Goal: Information Seeking & Learning: Understand process/instructions

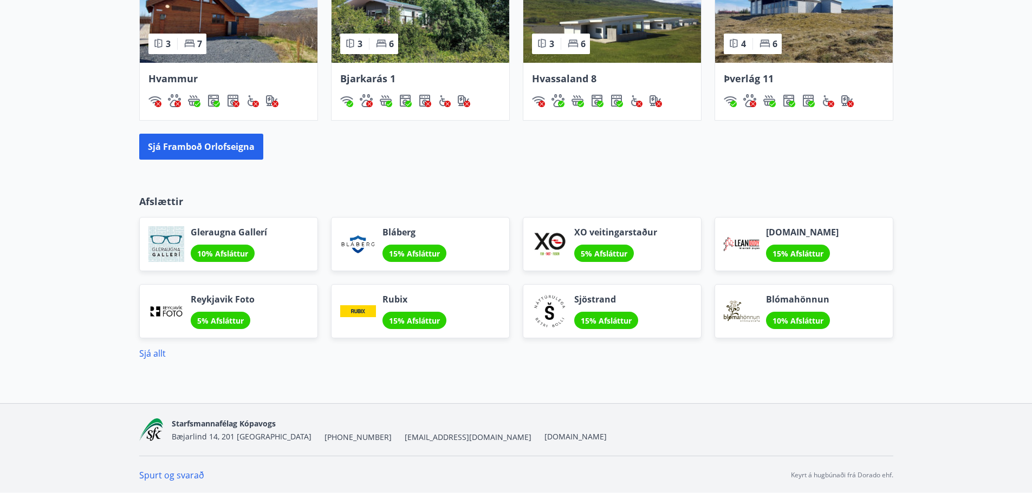
scroll to position [751, 0]
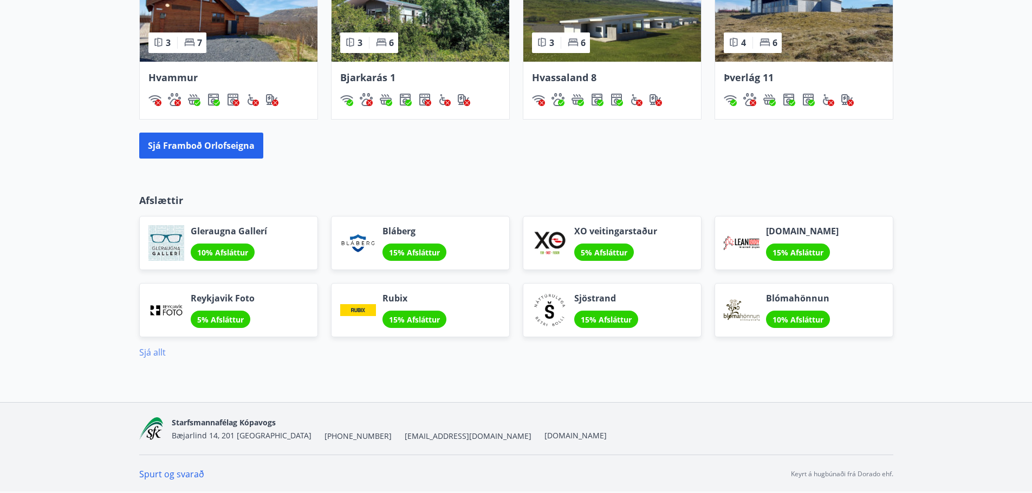
click at [145, 347] on link "Sjá allt" at bounding box center [152, 353] width 27 height 12
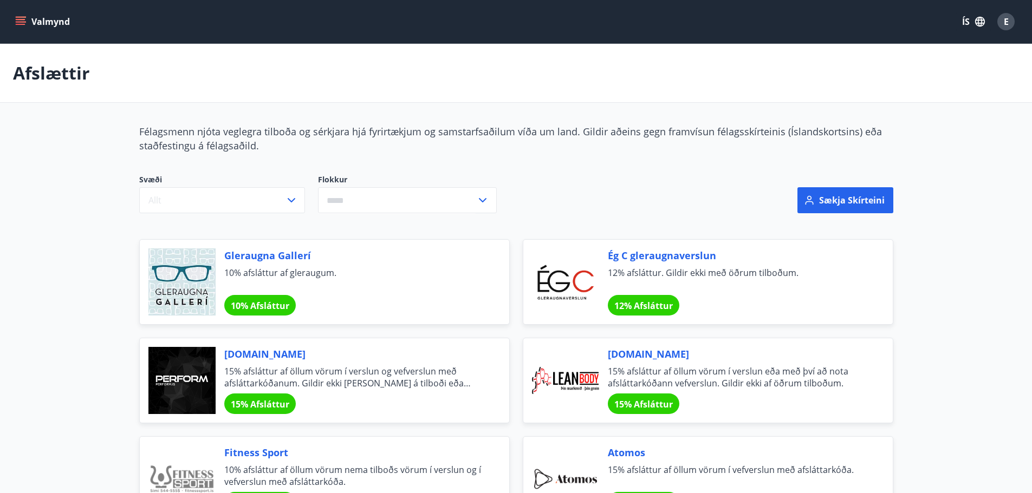
click at [18, 17] on icon "menu" at bounding box center [22, 17] width 12 height 1
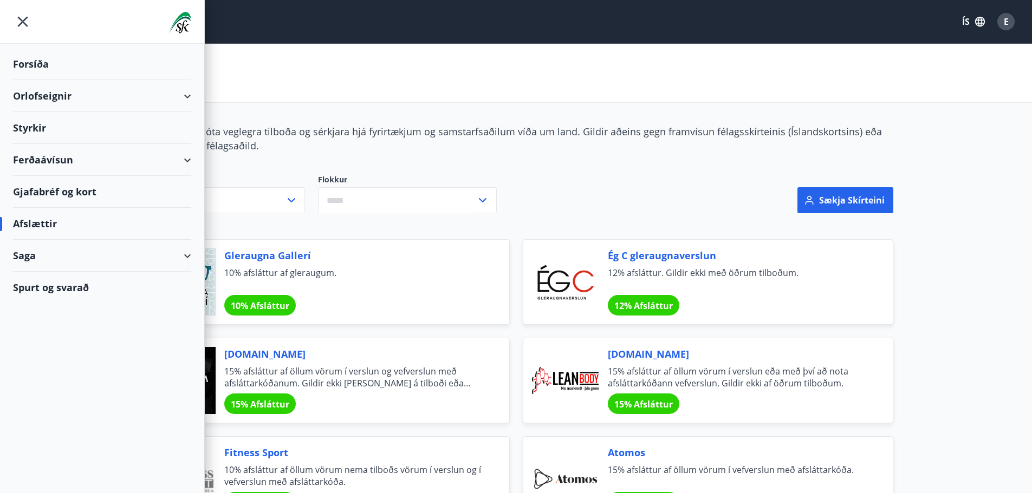
click at [36, 68] on div "Forsíða" at bounding box center [102, 64] width 178 height 32
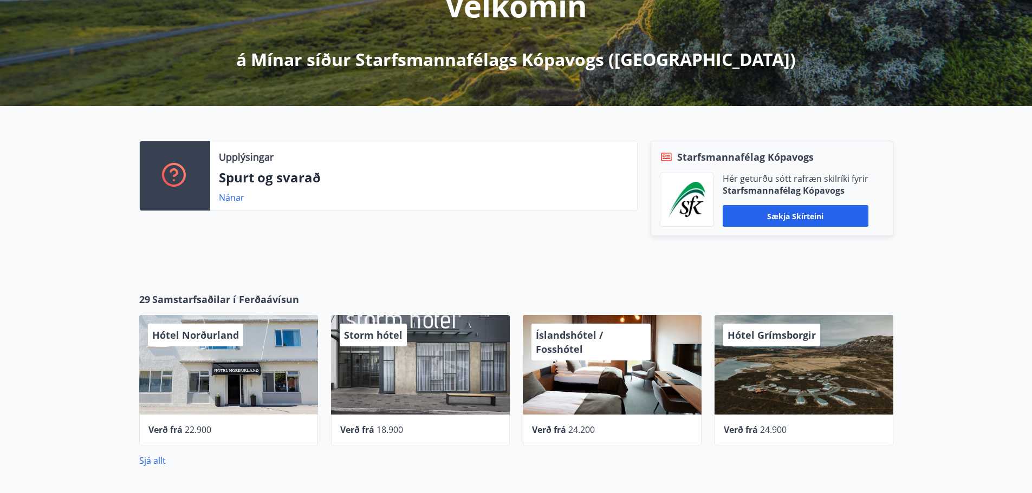
scroll to position [162, 0]
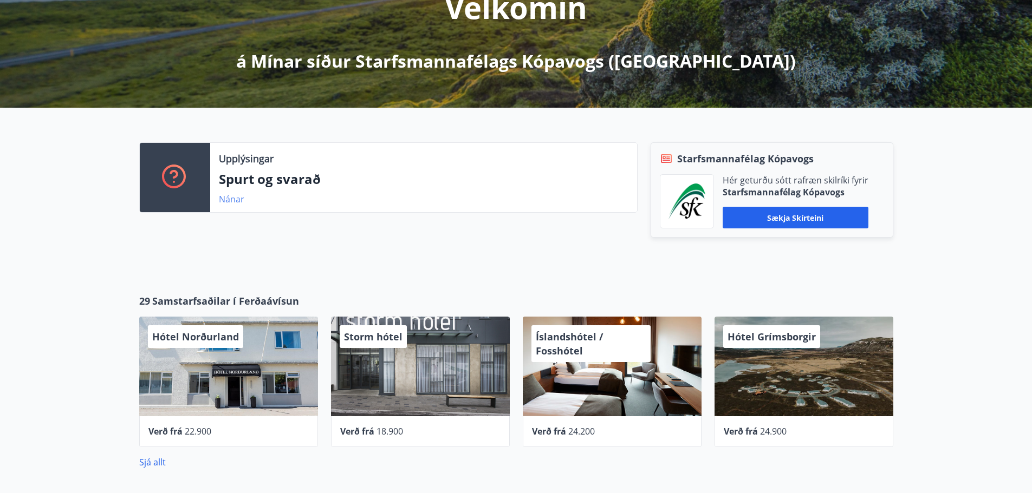
click at [228, 198] on link "Nánar" at bounding box center [231, 199] width 25 height 12
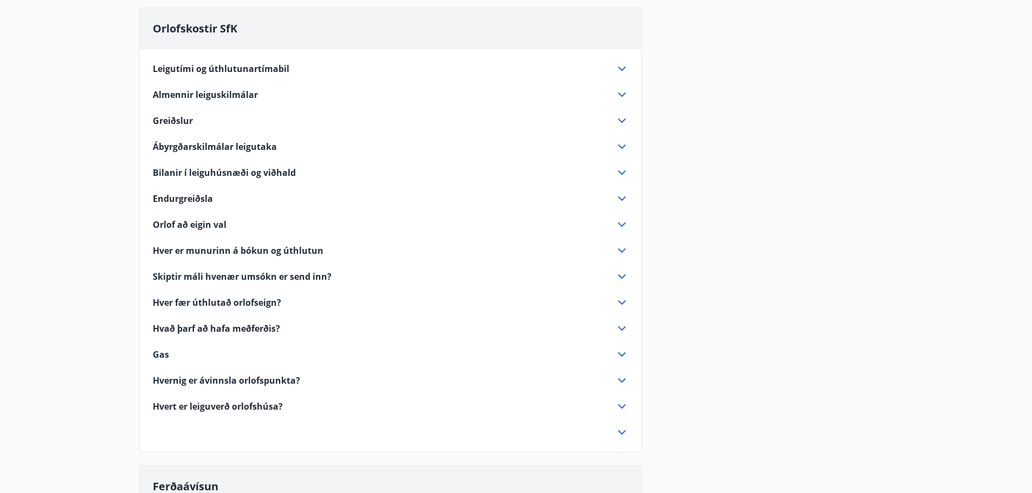
scroll to position [596, 0]
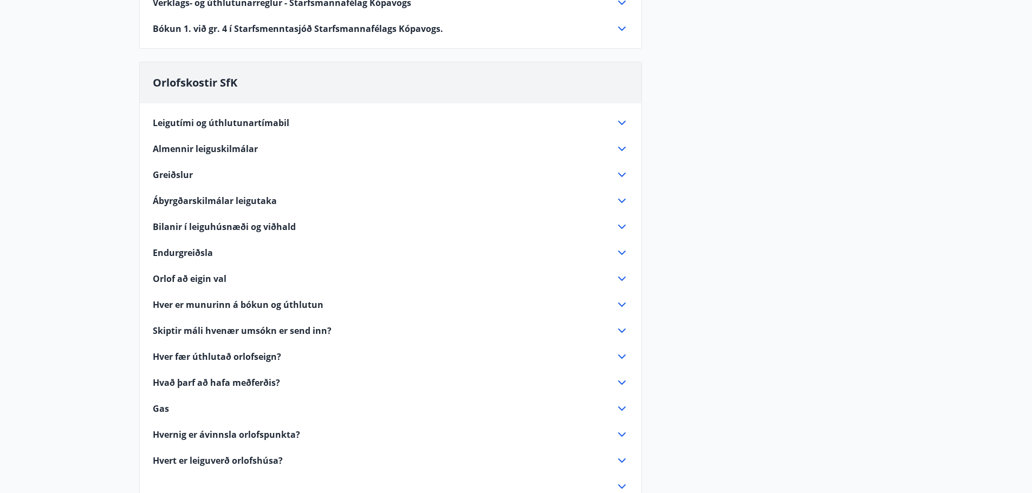
click at [173, 149] on span "Almennir leiguskilmálar" at bounding box center [205, 149] width 105 height 12
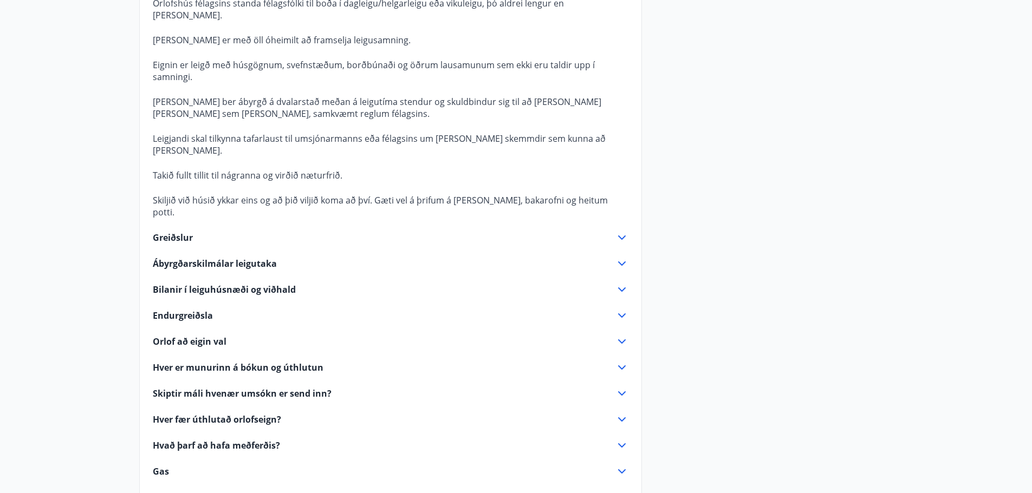
scroll to position [812, 0]
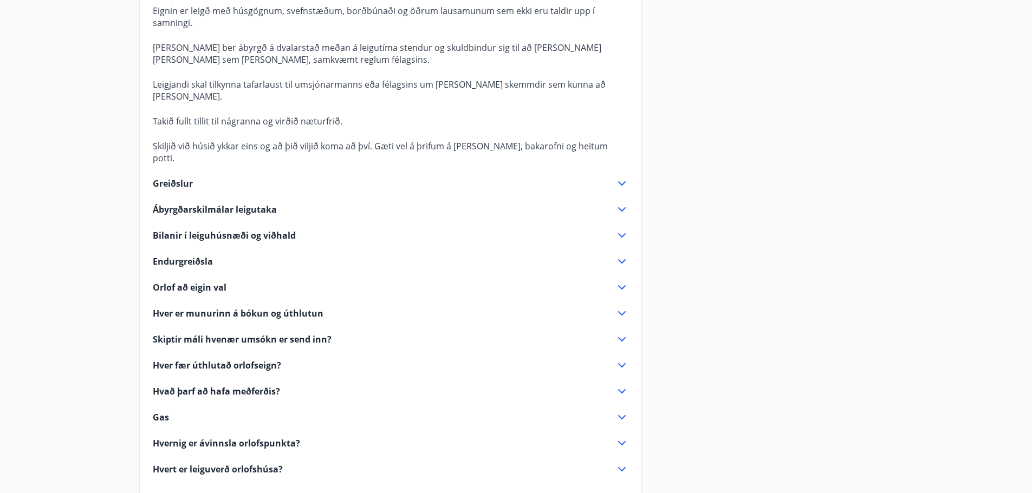
click at [178, 204] on span "Ábyrgðarskilmálar leigutaka" at bounding box center [215, 210] width 124 height 12
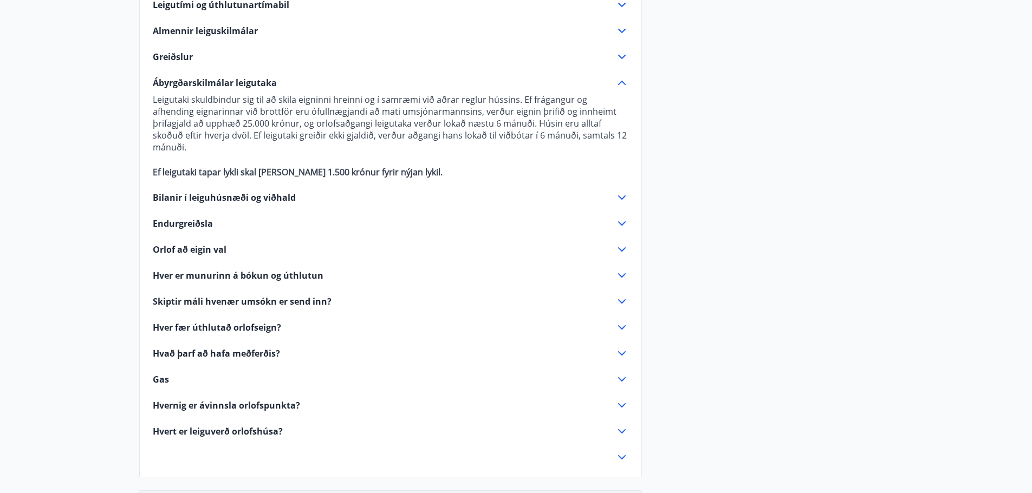
scroll to position [704, 0]
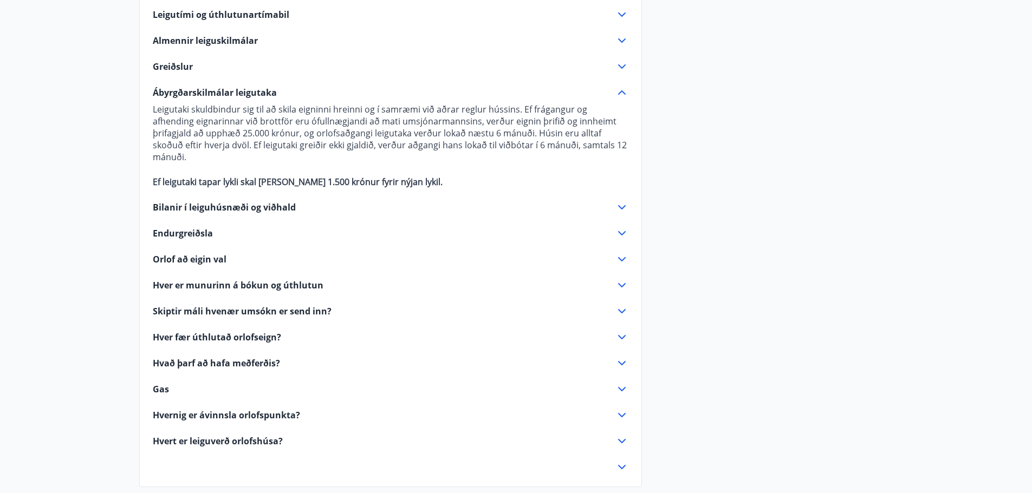
click at [191, 227] on span "Endurgreiðsla" at bounding box center [183, 233] width 60 height 12
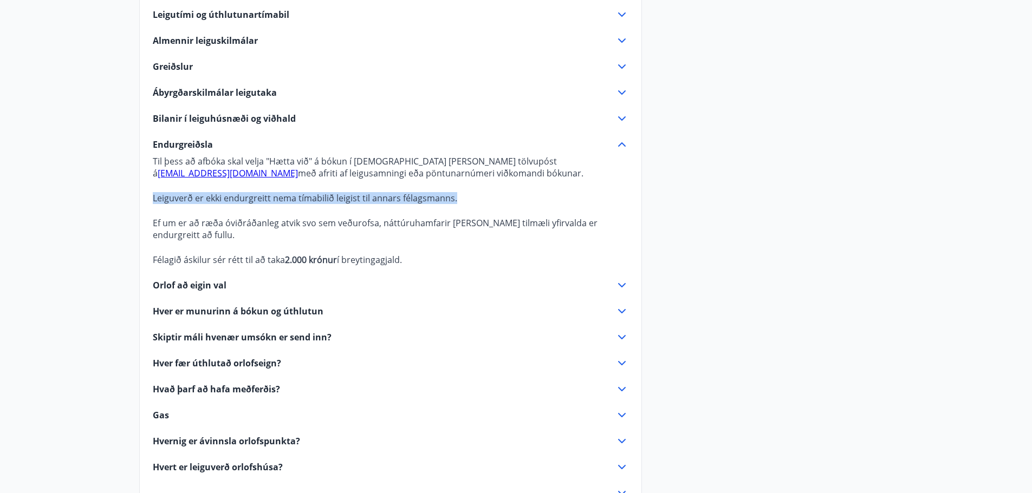
drag, startPoint x: 153, startPoint y: 197, endPoint x: 455, endPoint y: 194, distance: 301.6
click at [455, 194] on p "Leiguverð er ekki endurgreitt nema tímabilið leigist til annars félagsmanns." at bounding box center [390, 198] width 475 height 12
copy p "Leiguverð er ekki endurgreitt nema tímabilið leigist til annars félagsmanns."
